Goal: Task Accomplishment & Management: Use online tool/utility

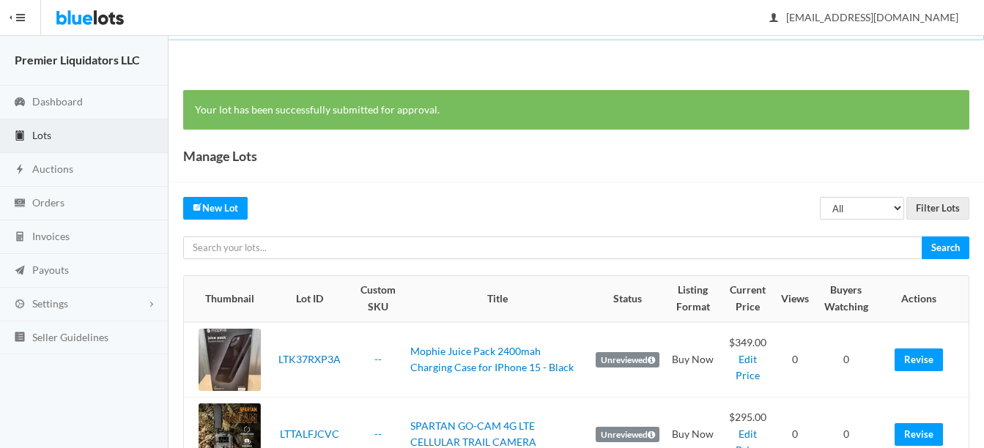
click at [45, 130] on span "Lots" at bounding box center [41, 135] width 19 height 12
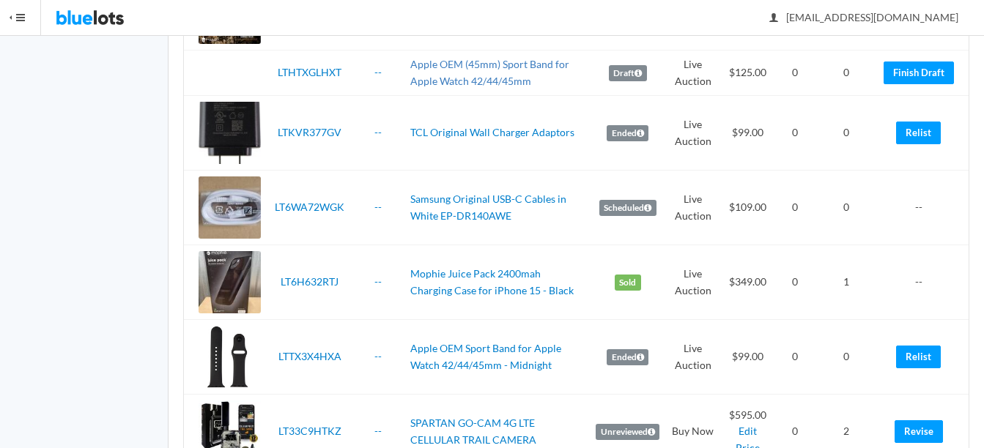
scroll to position [440, 0]
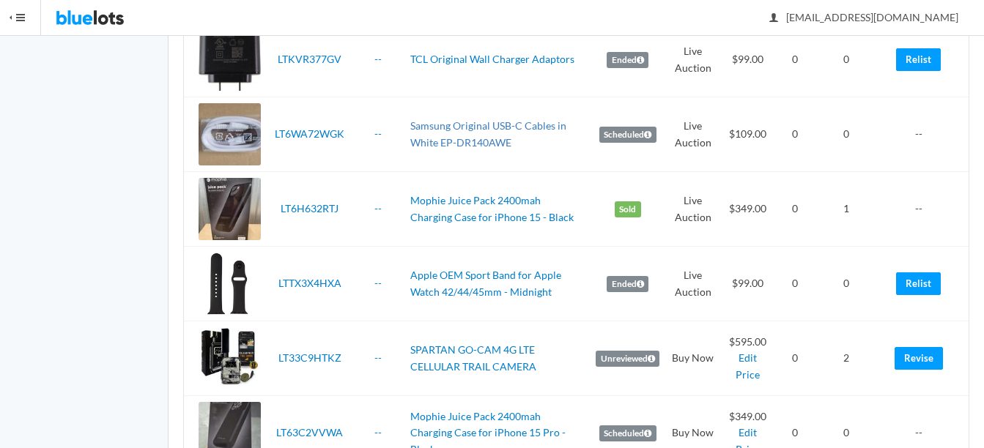
click at [440, 125] on link "Samsung Original USB-C Cables in White EP-DR140AWE" at bounding box center [488, 133] width 156 height 29
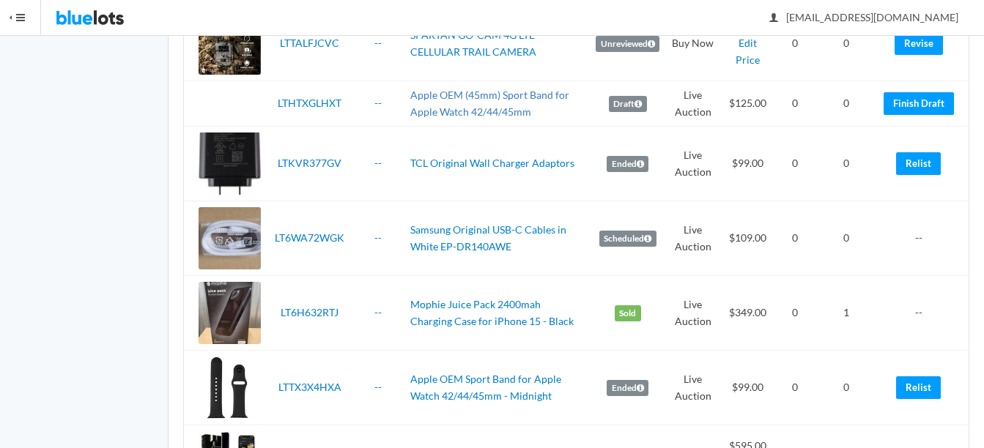
scroll to position [366, 0]
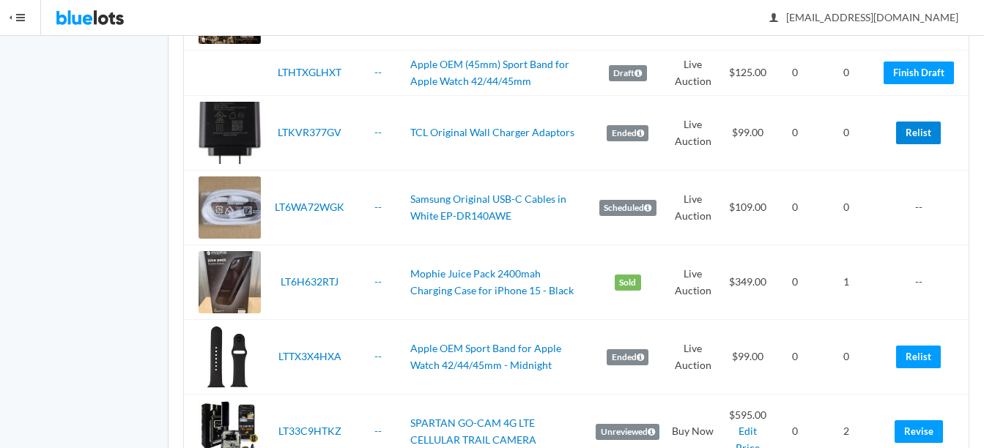
drag, startPoint x: 907, startPoint y: 133, endPoint x: 563, endPoint y: 48, distance: 354.9
click at [907, 133] on link "Relist" at bounding box center [918, 133] width 45 height 23
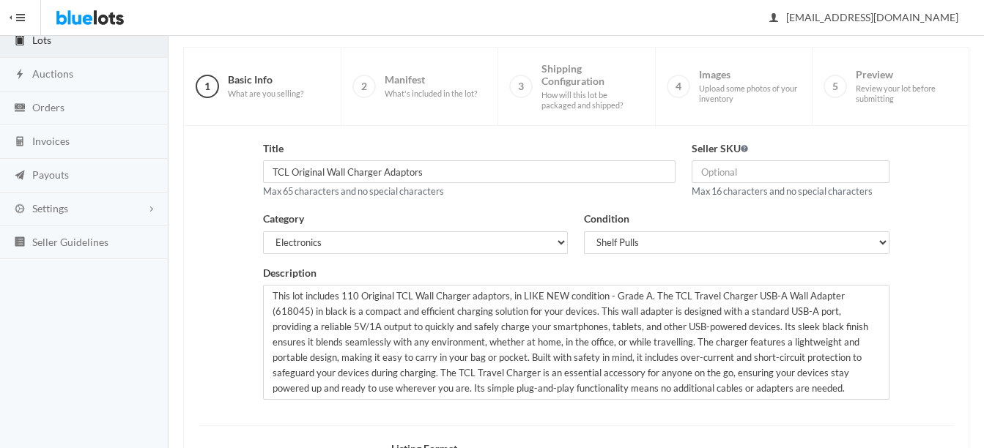
scroll to position [147, 0]
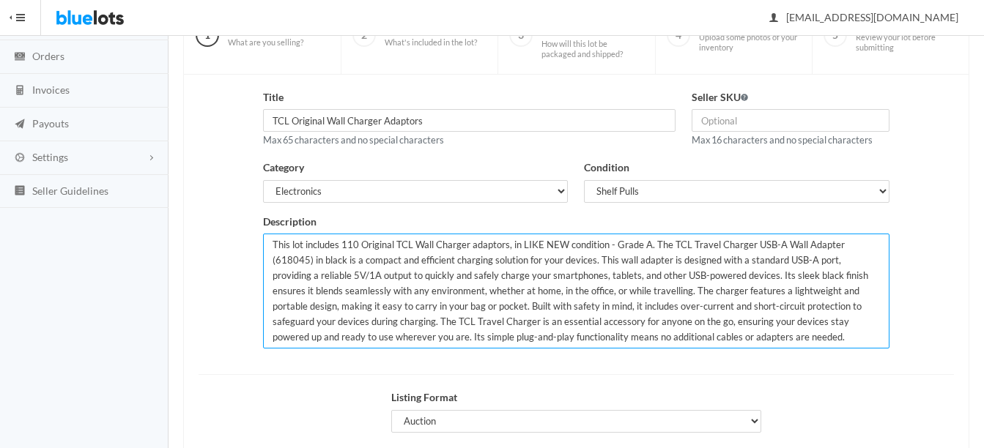
click at [354, 242] on textarea "This lot includes 110 Original TCL Wall Charger adaptors, in LIKE NEW condition…" at bounding box center [576, 291] width 626 height 115
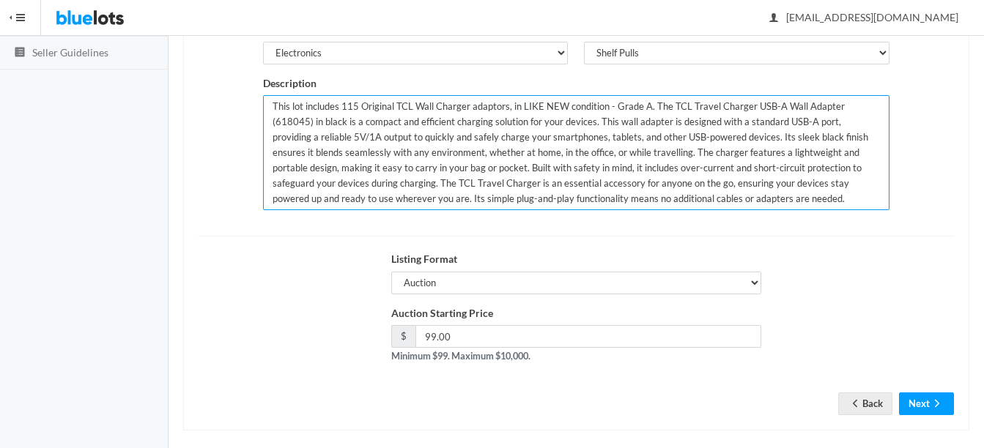
scroll to position [297, 0]
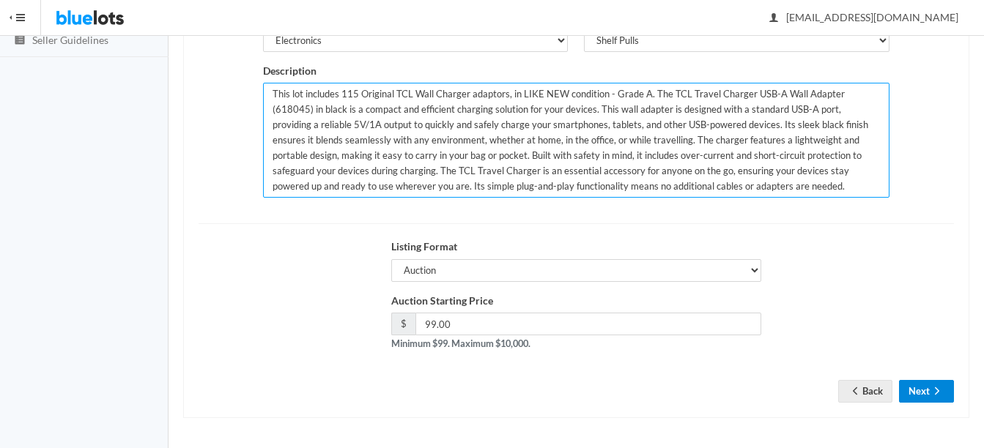
type textarea "This lot includes 115 Original TCL Wall Charger adaptors, in LIKE NEW condition…"
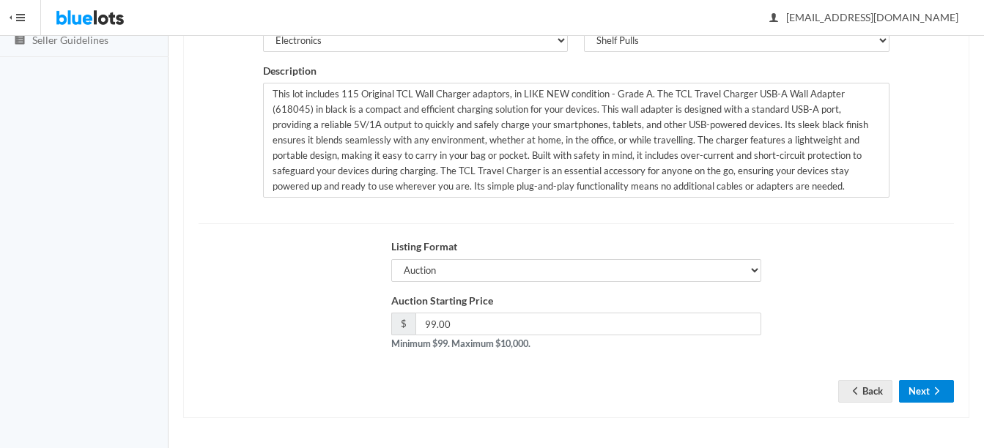
click at [936, 394] on icon "arrow forward" at bounding box center [937, 391] width 4 height 7
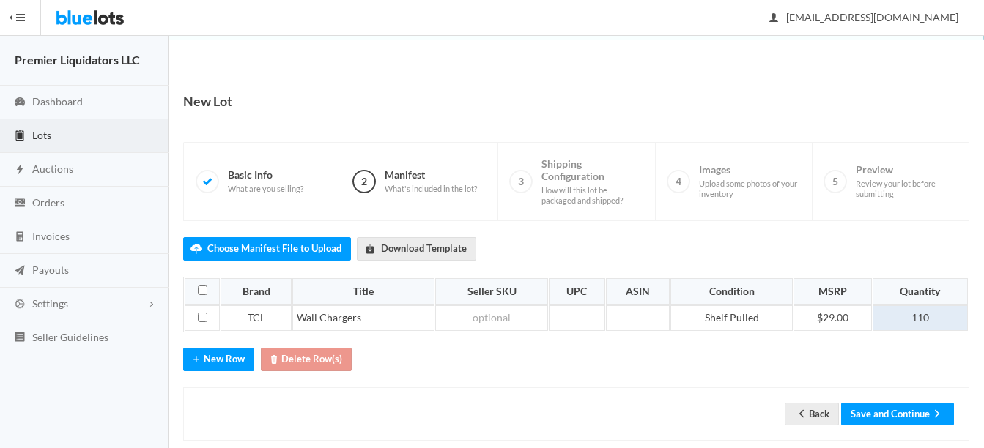
click at [944, 319] on td "110" at bounding box center [920, 319] width 95 height 26
click at [883, 415] on button "Save and Continue" at bounding box center [897, 414] width 113 height 23
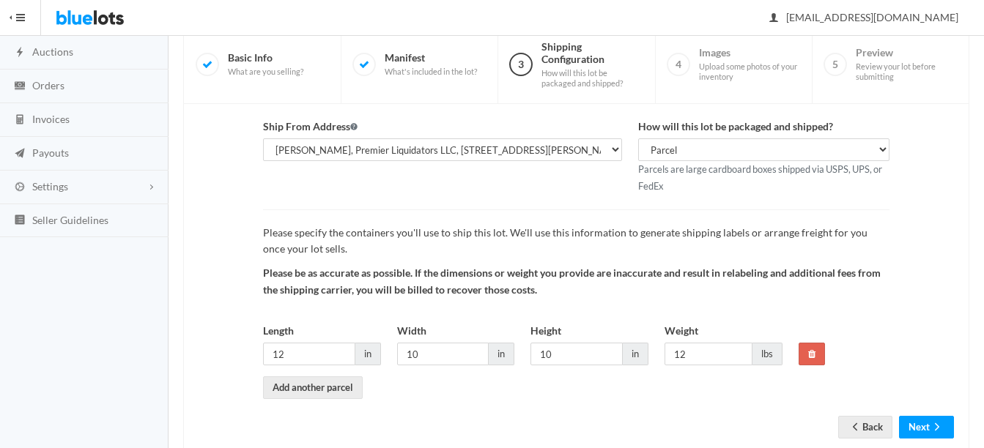
scroll to position [153, 0]
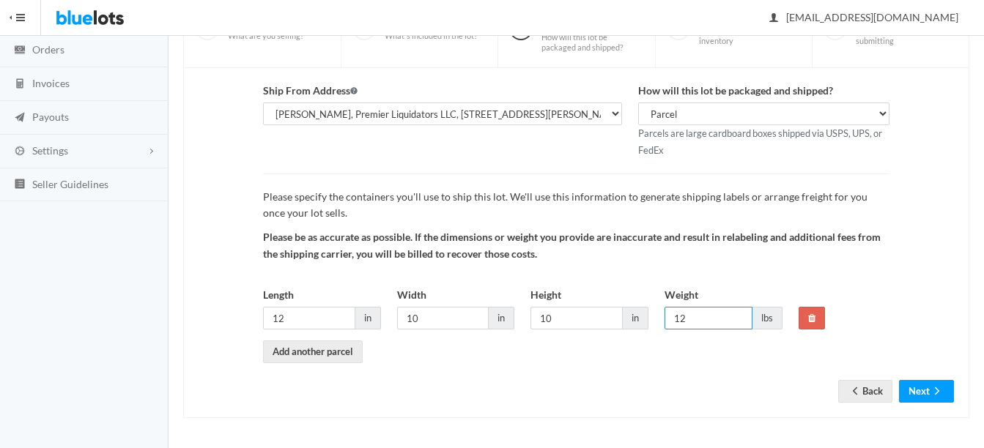
click at [726, 322] on input "12" at bounding box center [709, 318] width 88 height 23
type input "13"
click at [963, 391] on div "Ship From Address Premier Liquidatores, 398 E Dania Beach Blvd Ste 182BLBD, Dan…" at bounding box center [576, 243] width 786 height 350
click at [930, 382] on button "Next" at bounding box center [926, 391] width 55 height 23
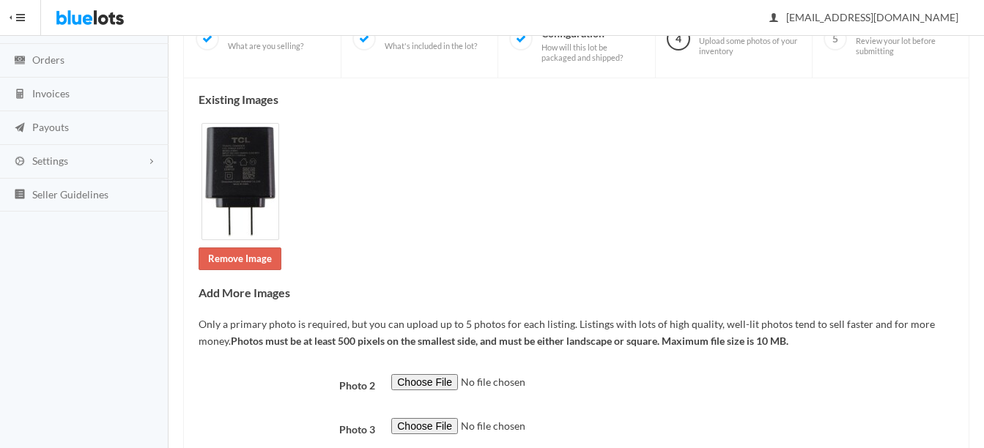
scroll to position [330, 0]
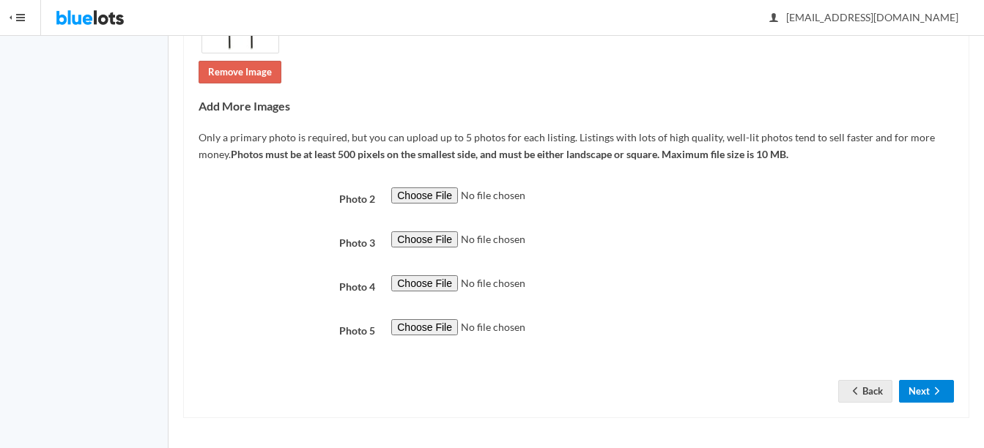
click at [921, 390] on button "Next" at bounding box center [926, 391] width 55 height 23
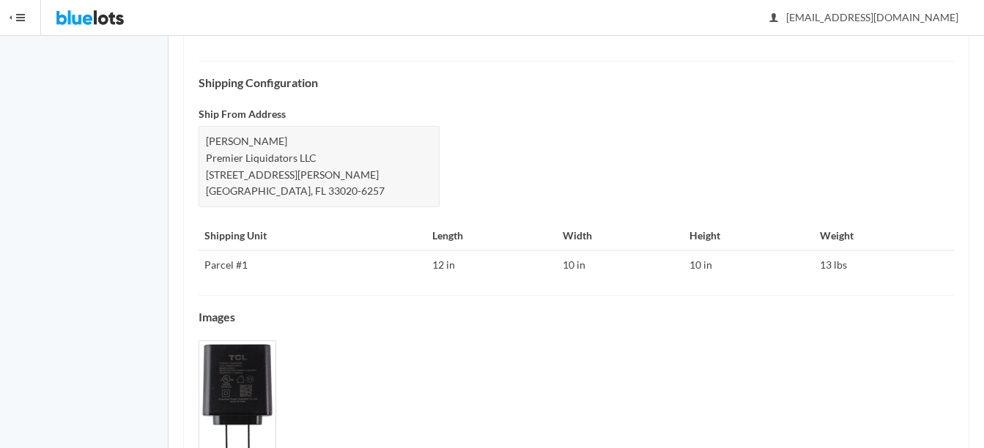
scroll to position [729, 0]
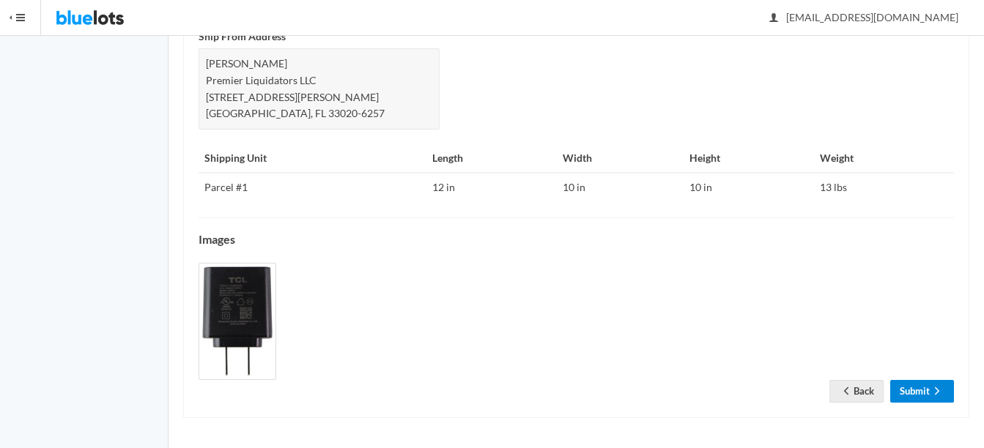
click at [919, 388] on link "Submit" at bounding box center [922, 391] width 64 height 23
